Goal: Find specific page/section: Find specific page/section

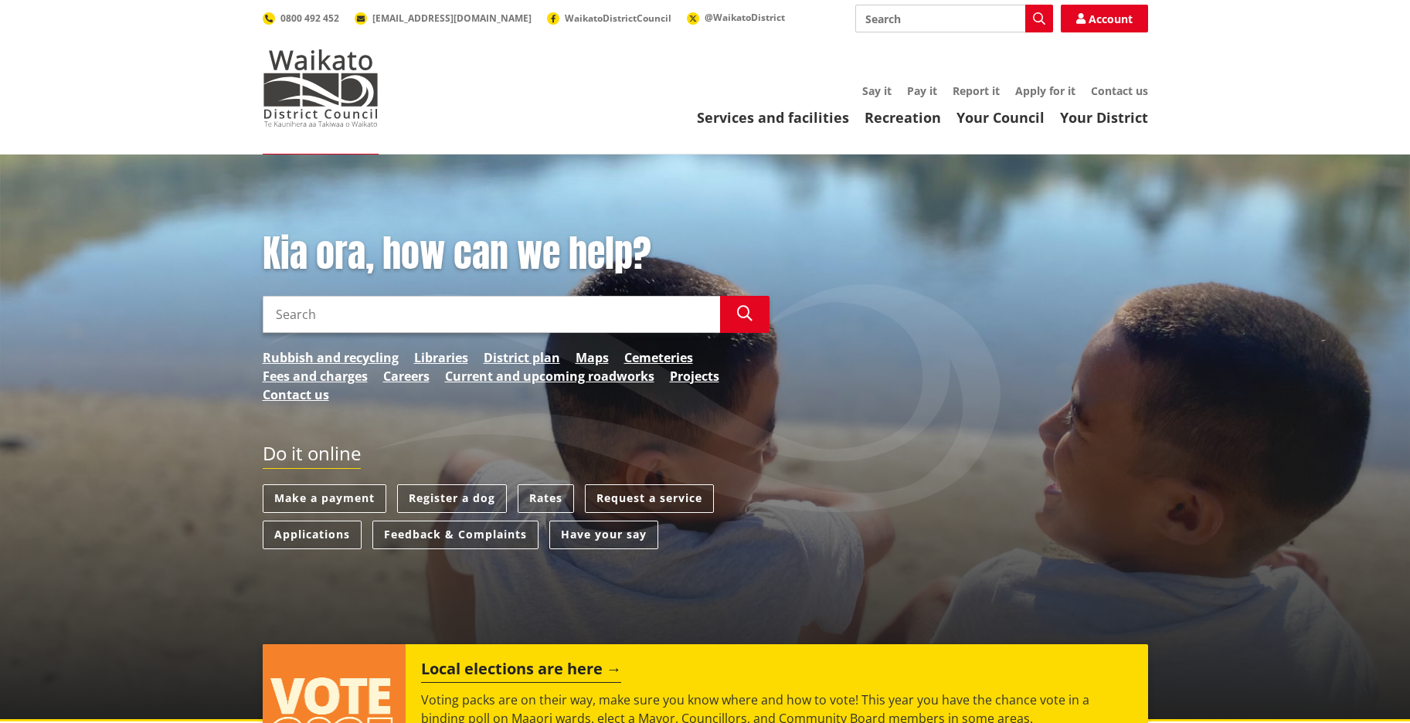
click at [947, 26] on input "Search" at bounding box center [954, 19] width 198 height 28
paste input "PBA0044/26"
click at [1108, 27] on link "Account" at bounding box center [1104, 19] width 87 height 28
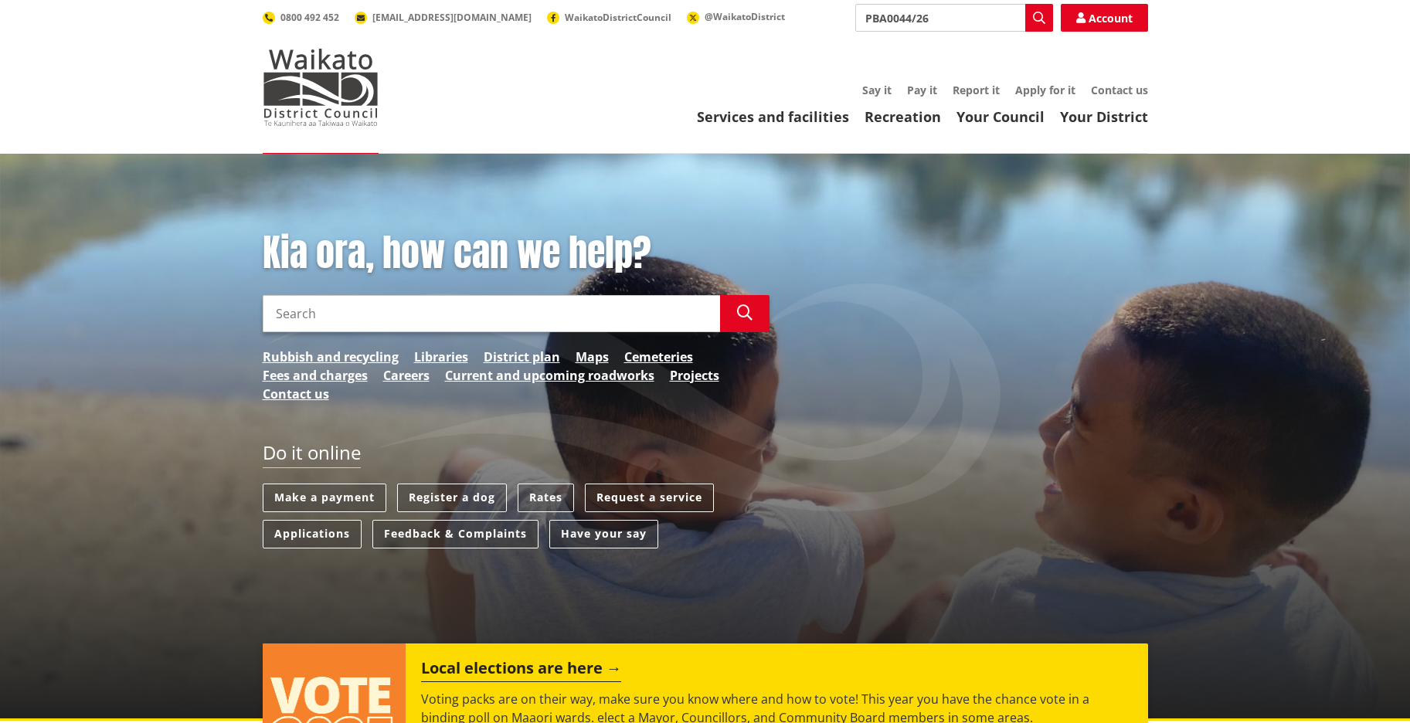
scroll to position [1, 0]
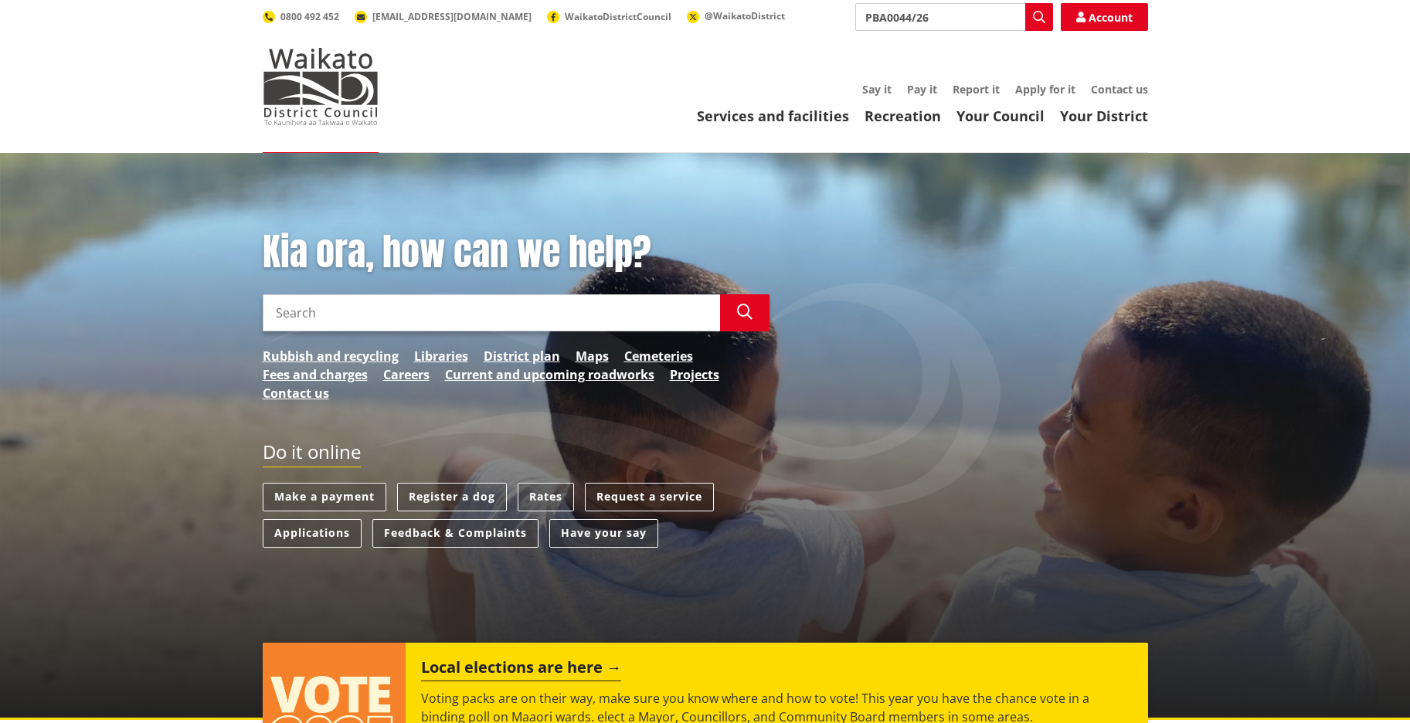
click at [901, 23] on input "PBA0044/26" at bounding box center [954, 17] width 198 height 28
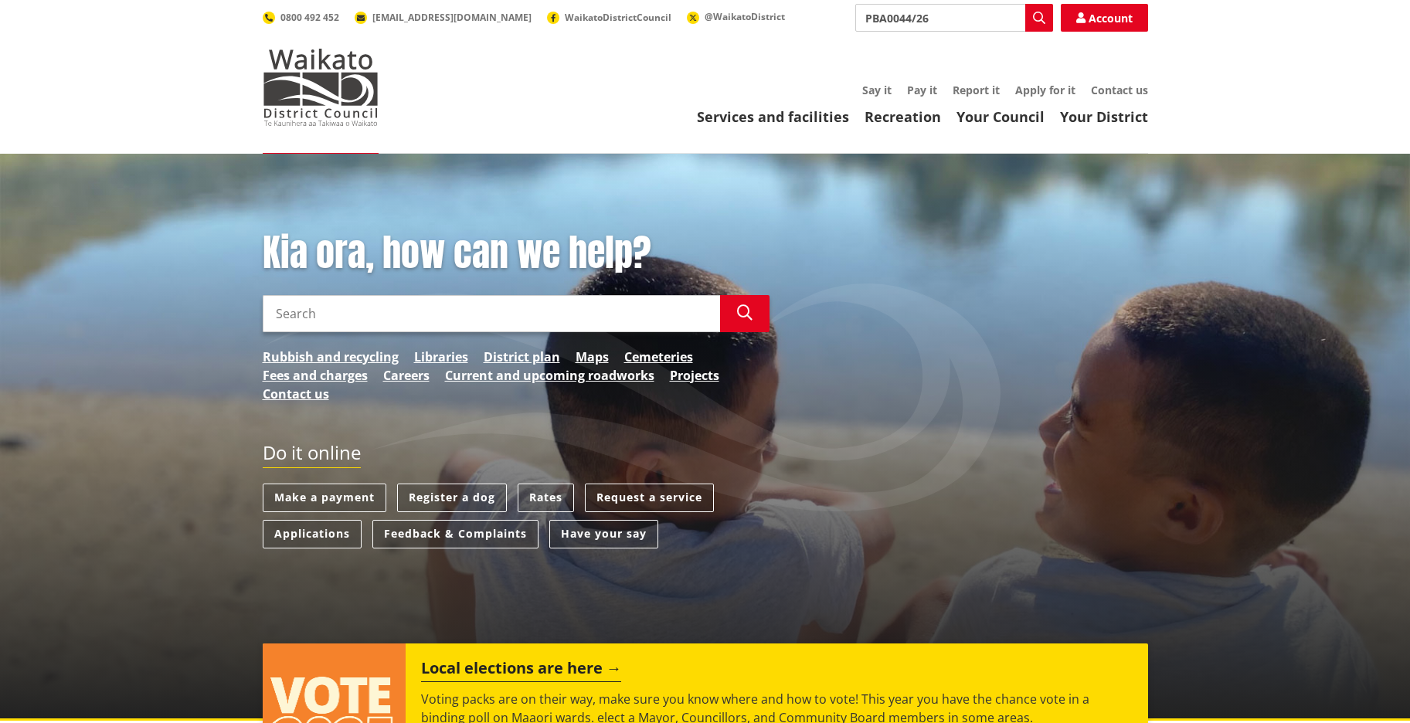
paste input "search"
type input "PBA0044/26"
click at [1043, 21] on icon "button" at bounding box center [1039, 18] width 12 height 12
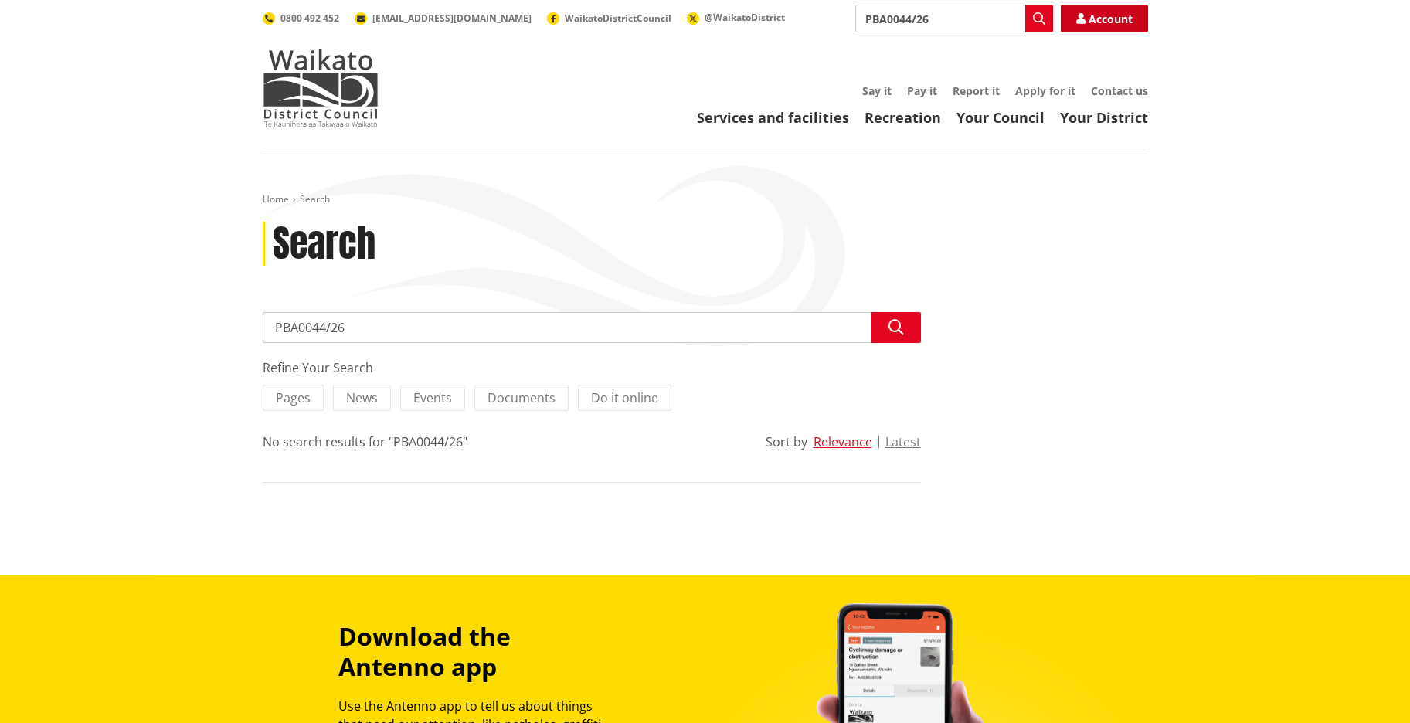
click at [1114, 18] on link "Account" at bounding box center [1104, 19] width 87 height 28
